Goal: Information Seeking & Learning: Learn about a topic

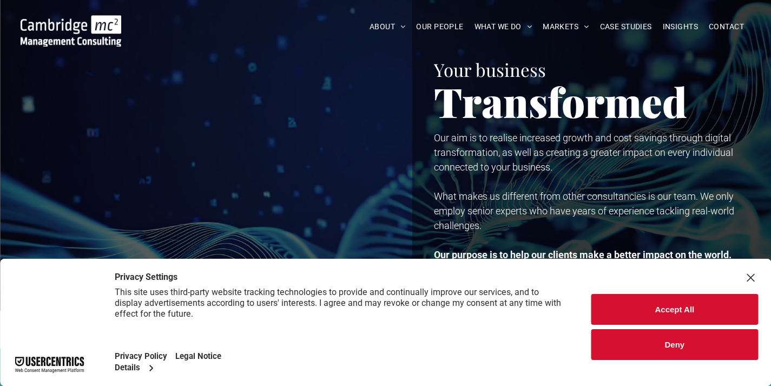
scroll to position [17, 0]
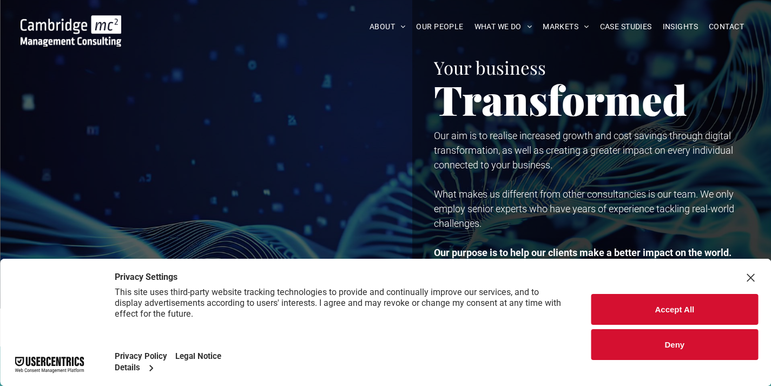
click at [749, 277] on div "Close Layer" at bounding box center [750, 277] width 15 height 15
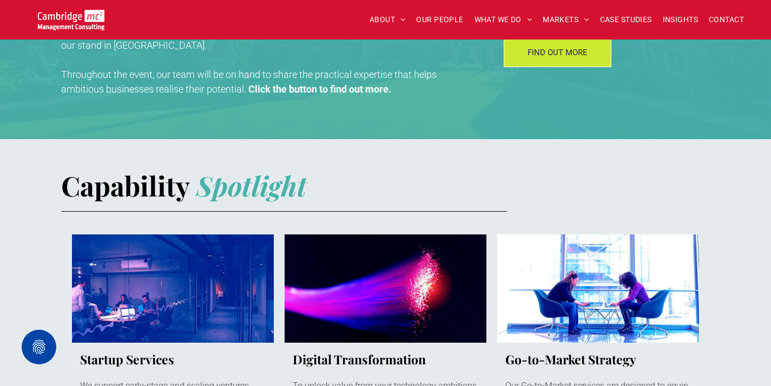
scroll to position [458, 0]
